Goal: Task Accomplishment & Management: Complete application form

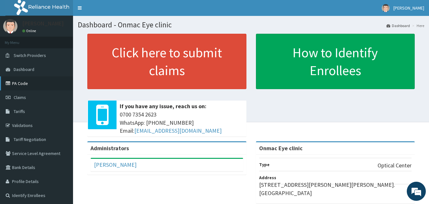
click at [32, 83] on link "PA Code" at bounding box center [36, 83] width 73 height 14
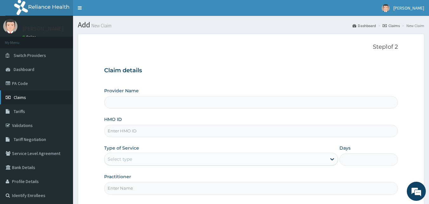
type input "Onmac Eye clinic"
click at [33, 84] on link "PA Code" at bounding box center [36, 83] width 73 height 14
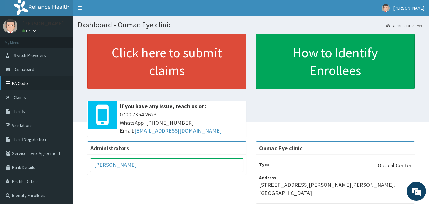
click at [33, 81] on link "PA Code" at bounding box center [36, 83] width 73 height 14
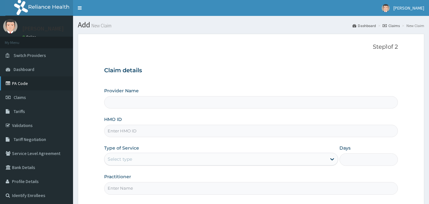
click at [24, 84] on link "PA Code" at bounding box center [36, 83] width 73 height 14
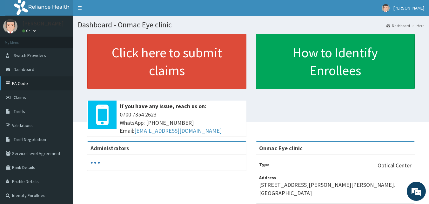
click at [20, 84] on link "PA Code" at bounding box center [36, 83] width 73 height 14
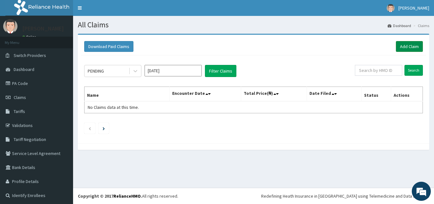
click at [402, 48] on link "Add Claim" at bounding box center [409, 46] width 27 height 11
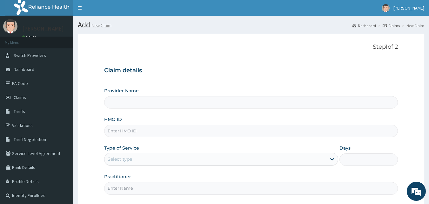
type input "Onmac Eye clinic"
click at [126, 130] on input "HMO ID" at bounding box center [251, 131] width 294 height 12
type input "NTD/10116/D"
click at [129, 157] on div "Select type" at bounding box center [120, 159] width 24 height 6
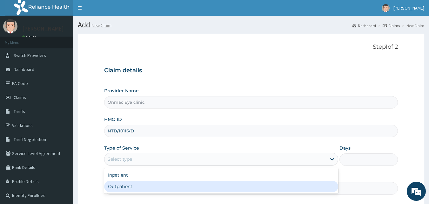
click at [127, 186] on div "Outpatient" at bounding box center [221, 185] width 234 height 11
type input "1"
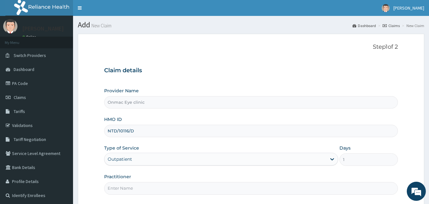
click at [131, 190] on input "Practitioner" at bounding box center [251, 188] width 294 height 12
type input "Dr Kingsley O Anozie"
click at [218, 197] on form "Step 1 of 2 Claim details Provider Name Onmac Eye clinic HMO ID NTD/10116/D Typ…" at bounding box center [251, 138] width 347 height 208
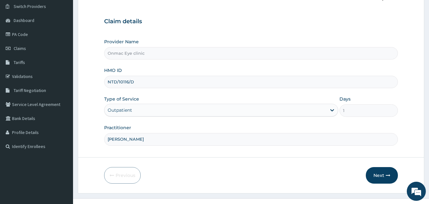
scroll to position [59, 0]
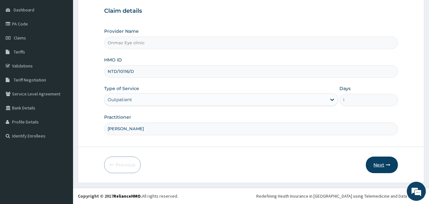
click at [385, 160] on button "Next" at bounding box center [382, 164] width 32 height 17
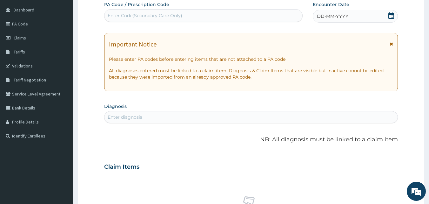
click at [212, 12] on div "Enter Code(Secondary Care Only)" at bounding box center [204, 15] width 198 height 10
paste input "PA/30580D"
type input "PA/30580D"
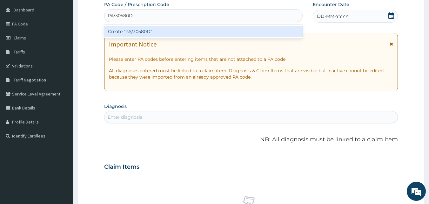
click at [178, 29] on div "Create "PA/30580D"" at bounding box center [203, 31] width 199 height 11
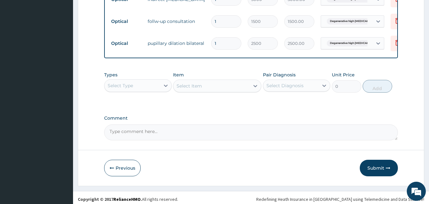
scroll to position [412, 0]
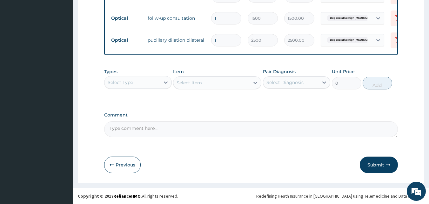
click at [377, 164] on button "Submit" at bounding box center [379, 164] width 38 height 17
